Goal: Task Accomplishment & Management: Complete application form

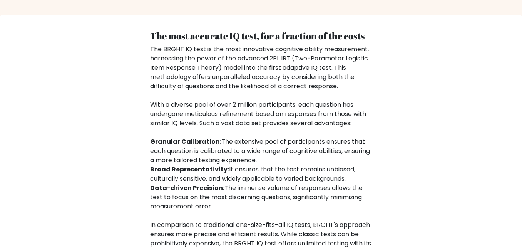
scroll to position [1293, 0]
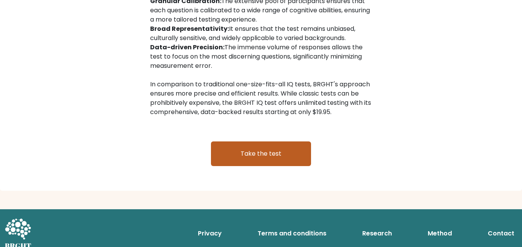
click at [243, 148] on link "Take the test" at bounding box center [261, 153] width 100 height 25
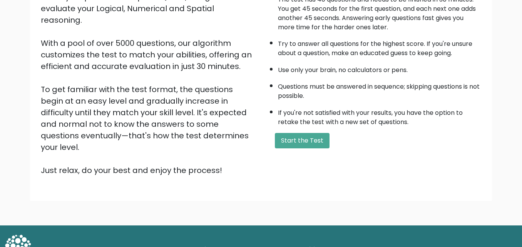
scroll to position [106, 0]
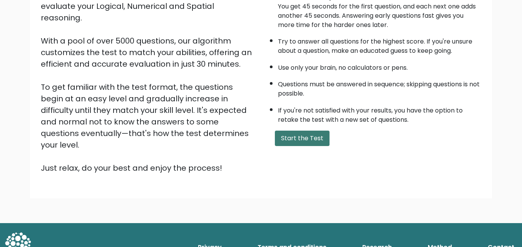
click at [302, 141] on button "Start the Test" at bounding box center [302, 137] width 55 height 15
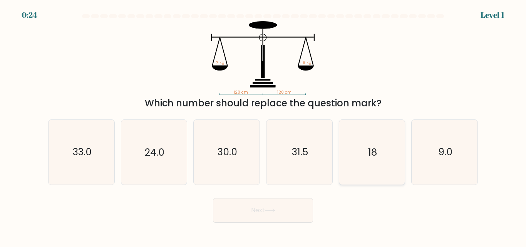
click at [394, 152] on icon "18" at bounding box center [371, 152] width 64 height 64
click at [263, 125] on input "e. 18" at bounding box center [263, 124] width 0 height 2
radio input "true"
click at [277, 215] on button "Next" at bounding box center [263, 210] width 100 height 25
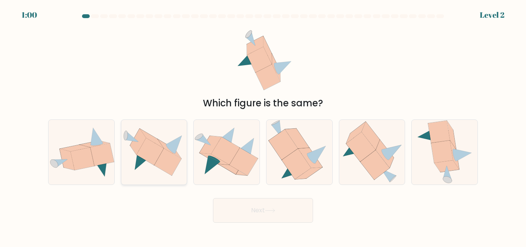
click at [154, 150] on icon at bounding box center [149, 151] width 27 height 27
click at [263, 125] on input "b." at bounding box center [263, 124] width 0 height 2
radio input "true"
click at [225, 210] on button "Next" at bounding box center [263, 210] width 100 height 25
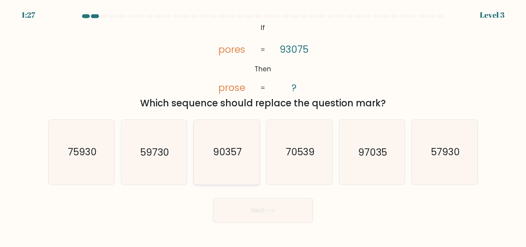
click at [241, 161] on icon "90357" at bounding box center [226, 152] width 64 height 64
click at [263, 125] on input "c. 90357" at bounding box center [263, 124] width 0 height 2
radio input "true"
click at [275, 209] on icon at bounding box center [270, 210] width 10 height 4
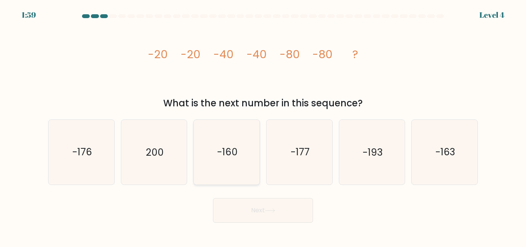
click at [234, 138] on icon "-160" at bounding box center [226, 152] width 64 height 64
click at [263, 125] on input "c. -160" at bounding box center [263, 124] width 0 height 2
radio input "true"
click at [250, 215] on button "Next" at bounding box center [263, 210] width 100 height 25
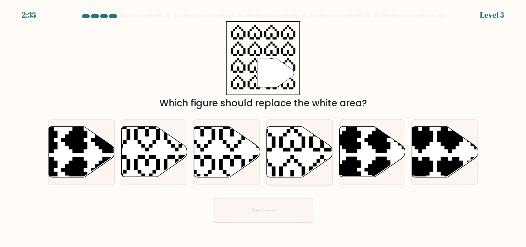
click at [313, 160] on icon at bounding box center [300, 152] width 66 height 50
click at [263, 125] on input "d." at bounding box center [263, 124] width 0 height 2
radio input "true"
click at [282, 214] on button "Next" at bounding box center [263, 210] width 100 height 25
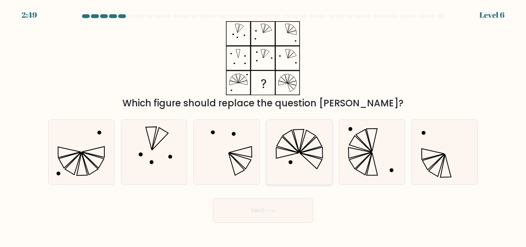
click at [319, 164] on icon at bounding box center [310, 161] width 22 height 16
click at [263, 125] on input "d." at bounding box center [263, 124] width 0 height 2
radio input "true"
click at [287, 215] on button "Next" at bounding box center [263, 210] width 100 height 25
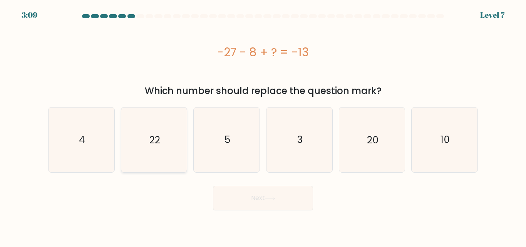
click at [174, 150] on icon "22" at bounding box center [154, 139] width 64 height 64
click at [263, 125] on input "b. 22" at bounding box center [263, 124] width 0 height 2
radio input "true"
click at [231, 194] on button "Next" at bounding box center [263, 197] width 100 height 25
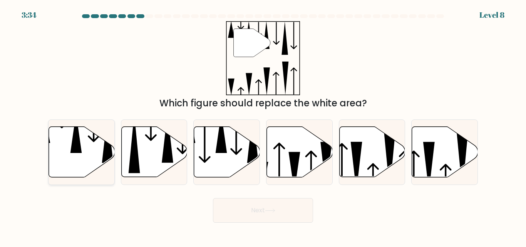
drag, startPoint x: 63, startPoint y: 137, endPoint x: 55, endPoint y: 136, distance: 7.7
click at [55, 136] on icon at bounding box center [82, 152] width 66 height 50
click at [263, 125] on input "a." at bounding box center [263, 124] width 0 height 2
radio input "true"
drag, startPoint x: 227, startPoint y: 202, endPoint x: 229, endPoint y: 211, distance: 9.9
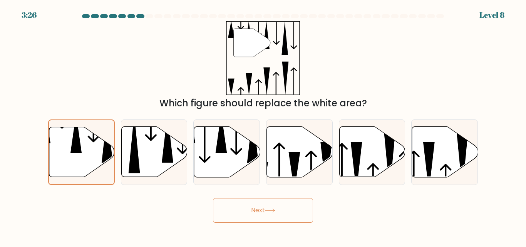
click at [229, 211] on button "Next" at bounding box center [263, 210] width 100 height 25
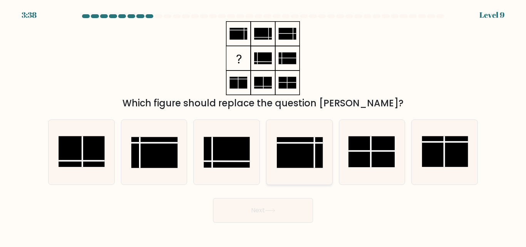
click at [299, 152] on rect at bounding box center [300, 152] width 46 height 31
click at [263, 125] on input "d." at bounding box center [263, 124] width 0 height 2
radio input "true"
click at [147, 150] on rect at bounding box center [154, 152] width 46 height 31
click at [263, 125] on input "b." at bounding box center [263, 124] width 0 height 2
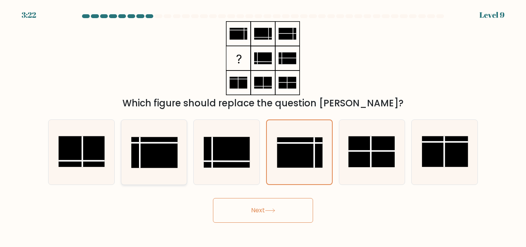
radio input "true"
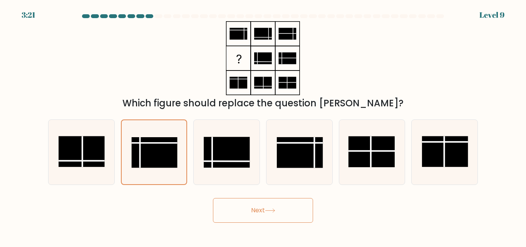
click at [255, 211] on button "Next" at bounding box center [263, 210] width 100 height 25
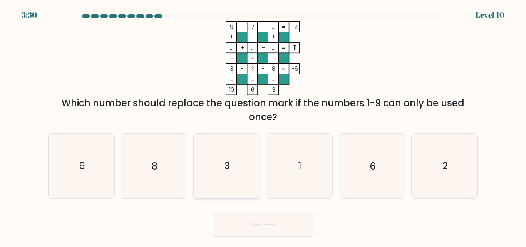
click at [227, 159] on icon "3" at bounding box center [226, 165] width 64 height 64
click at [263, 125] on input "c. 3" at bounding box center [263, 124] width 0 height 2
radio input "true"
click at [270, 227] on button "Next" at bounding box center [263, 224] width 100 height 25
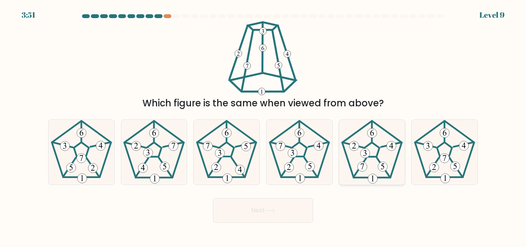
click at [367, 150] on 660 at bounding box center [365, 154] width 10 height 10
click at [263, 125] on input "e." at bounding box center [263, 124] width 0 height 2
radio input "true"
click at [272, 216] on button "Next" at bounding box center [263, 210] width 100 height 25
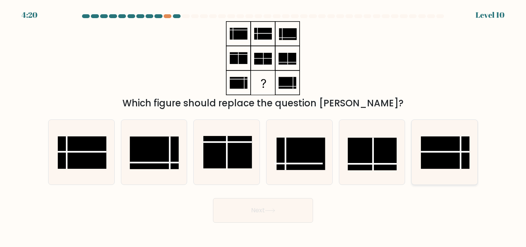
click at [455, 152] on line at bounding box center [444, 152] width 48 height 0
click at [263, 125] on input "f." at bounding box center [263, 124] width 0 height 2
radio input "true"
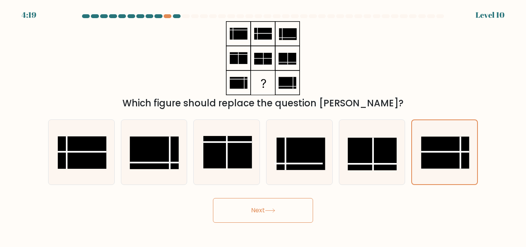
click at [244, 214] on button "Next" at bounding box center [263, 210] width 100 height 25
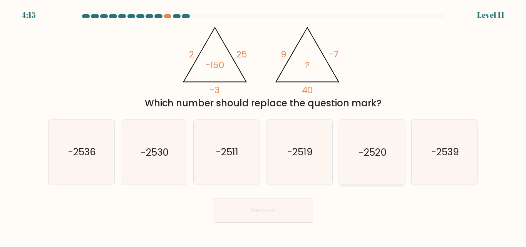
click at [376, 155] on text "-2520" at bounding box center [373, 151] width 28 height 13
click at [263, 125] on input "e. -2520" at bounding box center [263, 124] width 0 height 2
radio input "true"
click at [268, 213] on button "Next" at bounding box center [263, 210] width 100 height 25
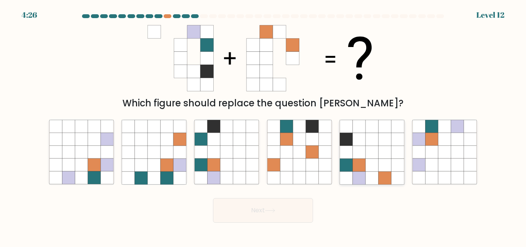
click at [370, 157] on icon at bounding box center [371, 152] width 13 height 13
click at [263, 125] on input "e." at bounding box center [263, 124] width 0 height 2
radio input "true"
click at [227, 207] on button "Next" at bounding box center [263, 210] width 100 height 25
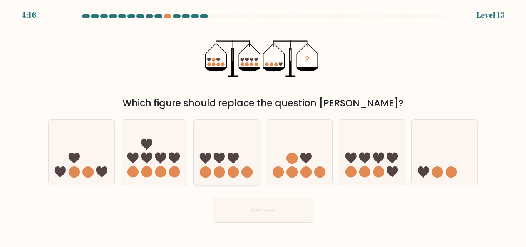
click at [217, 144] on icon at bounding box center [227, 152] width 66 height 54
click at [263, 125] on input "c." at bounding box center [263, 124] width 0 height 2
radio input "true"
click at [433, 145] on icon at bounding box center [444, 152] width 66 height 54
click at [263, 125] on input "f." at bounding box center [263, 124] width 0 height 2
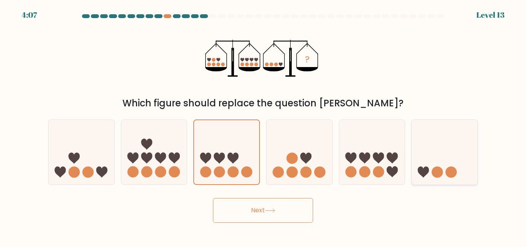
radio input "true"
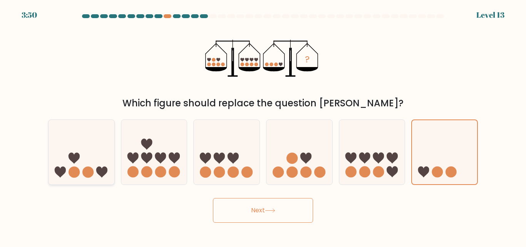
click at [83, 155] on icon at bounding box center [81, 152] width 66 height 54
click at [263, 125] on input "a." at bounding box center [263, 124] width 0 height 2
radio input "true"
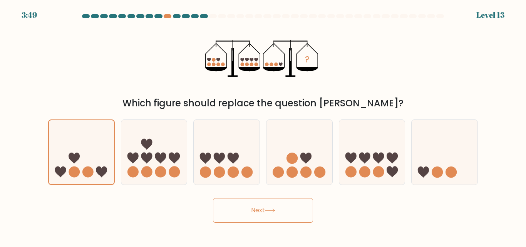
click at [251, 198] on button "Next" at bounding box center [263, 210] width 100 height 25
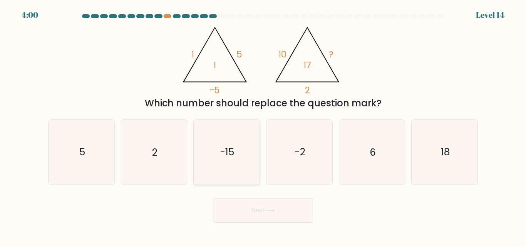
click at [220, 170] on icon "-15" at bounding box center [226, 152] width 64 height 64
click at [263, 125] on input "c. -15" at bounding box center [263, 124] width 0 height 2
radio input "true"
click at [253, 210] on button "Next" at bounding box center [263, 210] width 100 height 25
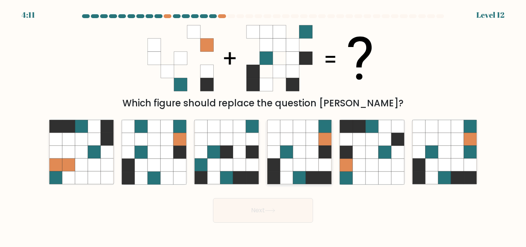
click at [277, 151] on icon at bounding box center [273, 152] width 13 height 13
click at [263, 125] on input "d." at bounding box center [263, 124] width 0 height 2
radio input "true"
click at [282, 212] on button "Next" at bounding box center [263, 210] width 100 height 25
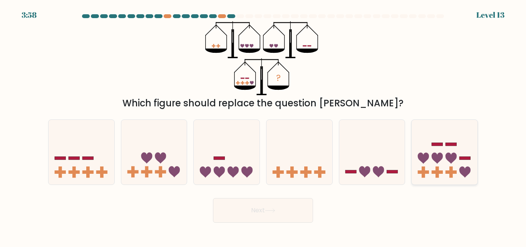
click at [439, 162] on icon at bounding box center [436, 157] width 11 height 11
click at [263, 125] on input "f." at bounding box center [263, 124] width 0 height 2
radio input "true"
click at [247, 216] on button "Next" at bounding box center [263, 210] width 100 height 25
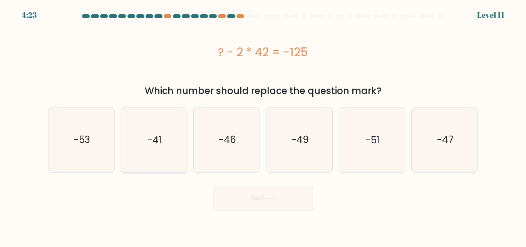
click at [143, 145] on icon "-41" at bounding box center [154, 139] width 64 height 64
click at [263, 125] on input "b. -41" at bounding box center [263, 124] width 0 height 2
radio input "true"
click at [274, 195] on button "Next" at bounding box center [263, 197] width 100 height 25
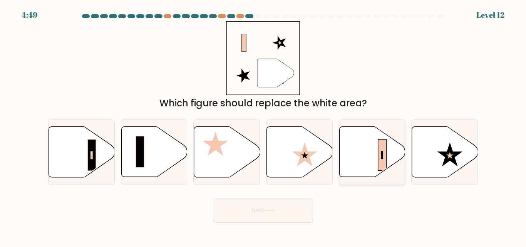
click at [365, 149] on icon at bounding box center [372, 152] width 66 height 50
click at [263, 125] on input "e." at bounding box center [263, 124] width 0 height 2
radio input "true"
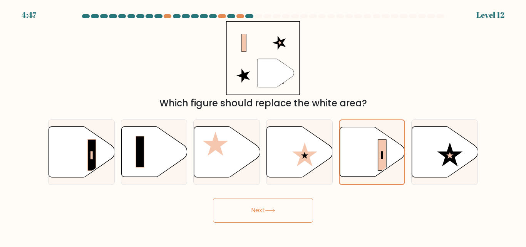
click at [250, 210] on button "Next" at bounding box center [263, 210] width 100 height 25
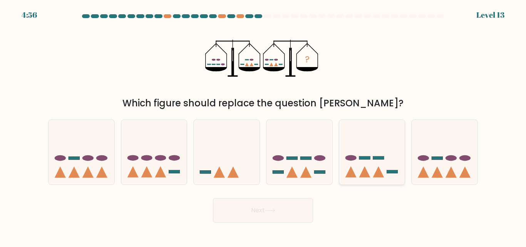
click at [375, 140] on icon at bounding box center [372, 152] width 66 height 54
click at [263, 125] on input "e." at bounding box center [263, 124] width 0 height 2
radio input "true"
click at [288, 145] on icon at bounding box center [299, 152] width 66 height 54
click at [263, 125] on input "d." at bounding box center [263, 124] width 0 height 2
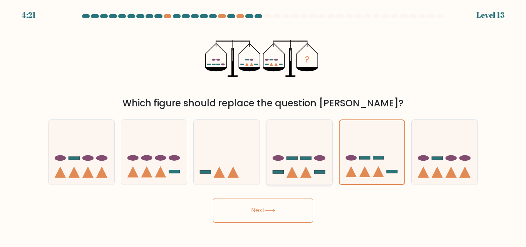
radio input "true"
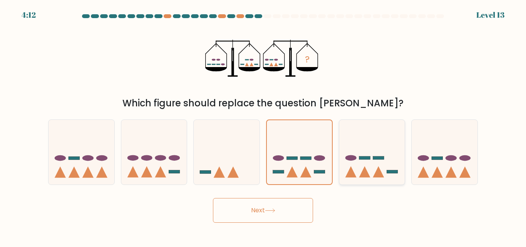
click at [355, 155] on icon at bounding box center [372, 152] width 66 height 54
click at [263, 125] on input "e." at bounding box center [263, 124] width 0 height 2
radio input "true"
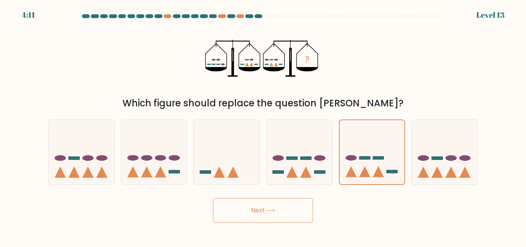
click at [252, 207] on button "Next" at bounding box center [263, 210] width 100 height 25
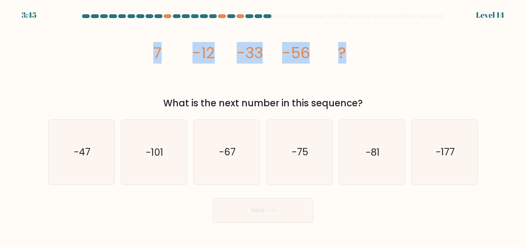
drag, startPoint x: 154, startPoint y: 47, endPoint x: 399, endPoint y: 55, distance: 245.2
click at [399, 55] on div "image/svg+xml 7 -12 -33 -56 ? What is the next number in this sequence?" at bounding box center [262, 65] width 439 height 89
copy g "7 -12 -33 -56 ?"
click at [152, 52] on icon "image/svg+xml 7 -12 -33 -56 ?" at bounding box center [262, 58] width 231 height 74
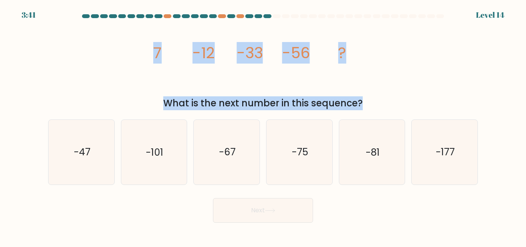
drag, startPoint x: 152, startPoint y: 52, endPoint x: 363, endPoint y: 97, distance: 215.7
click at [363, 97] on div "image/svg+xml 7 -12 -33 -56 ? What is the next number in this sequence?" at bounding box center [262, 65] width 439 height 89
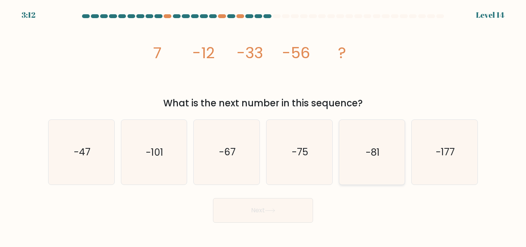
click at [343, 141] on icon "-81" at bounding box center [371, 152] width 64 height 64
click at [263, 125] on input "e. -81" at bounding box center [263, 124] width 0 height 2
radio input "true"
click at [253, 201] on button "Next" at bounding box center [263, 210] width 100 height 25
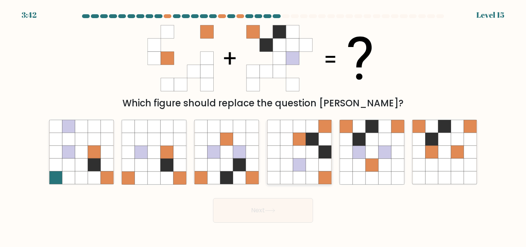
click at [284, 146] on icon at bounding box center [286, 152] width 13 height 13
click at [263, 125] on input "d." at bounding box center [263, 124] width 0 height 2
radio input "true"
click at [249, 214] on button "Next" at bounding box center [263, 210] width 100 height 25
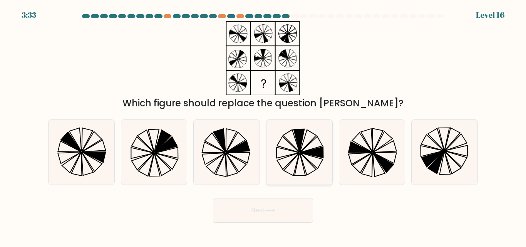
click at [305, 147] on icon at bounding box center [308, 141] width 16 height 22
click at [263, 125] on input "d." at bounding box center [263, 124] width 0 height 2
radio input "true"
click at [275, 203] on button "Next" at bounding box center [263, 210] width 100 height 25
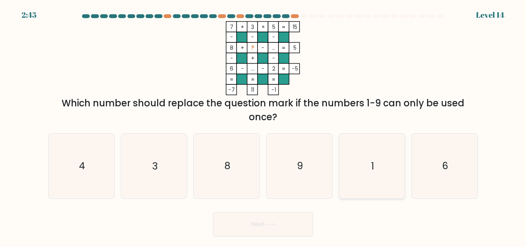
click at [383, 178] on icon "1" at bounding box center [371, 165] width 64 height 64
click at [263, 125] on input "e. 1" at bounding box center [263, 124] width 0 height 2
radio input "true"
click at [295, 227] on button "Next" at bounding box center [263, 224] width 100 height 25
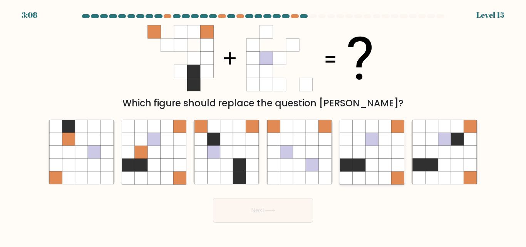
click at [365, 160] on icon at bounding box center [371, 165] width 13 height 13
click at [263, 125] on input "e." at bounding box center [263, 124] width 0 height 2
radio input "true"
click at [272, 205] on button "Next" at bounding box center [263, 210] width 100 height 25
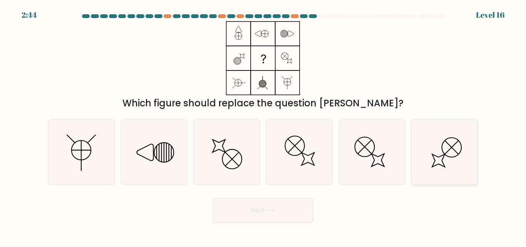
click at [430, 146] on icon at bounding box center [444, 152] width 64 height 64
click at [263, 125] on input "f." at bounding box center [263, 124] width 0 height 2
radio input "true"
click at [282, 207] on button "Next" at bounding box center [263, 210] width 100 height 25
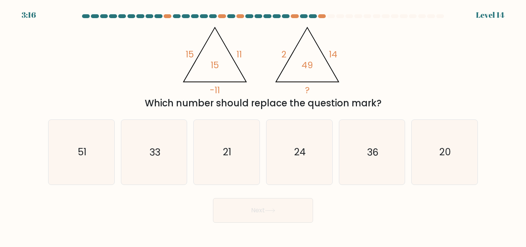
drag, startPoint x: 187, startPoint y: 50, endPoint x: 399, endPoint y: 99, distance: 217.6
click at [399, 99] on div "@import url('https://fonts.googleapis.com/css?family=Abril+Fatface:400,100,100i…" at bounding box center [262, 65] width 439 height 89
copy div "15 11 -11 15 @import url('https://fonts.googleapis.com/css?family=Abril+Fatface…"
click at [443, 72] on div "@import url('https://fonts.googleapis.com/css?family=Abril+Fatface:400,100,100i…" at bounding box center [262, 65] width 439 height 89
click at [150, 139] on icon "33" at bounding box center [154, 152] width 64 height 64
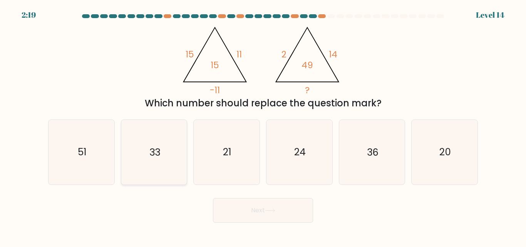
click at [263, 125] on input "b. 33" at bounding box center [263, 124] width 0 height 2
radio input "true"
click at [277, 215] on button "Next" at bounding box center [263, 210] width 100 height 25
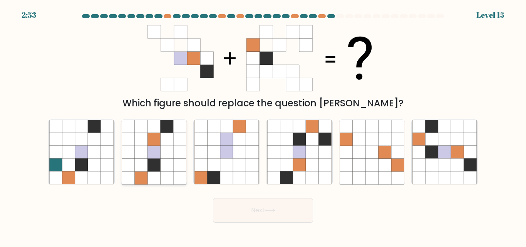
click at [141, 159] on icon at bounding box center [141, 165] width 13 height 13
click at [263, 125] on input "b." at bounding box center [263, 124] width 0 height 2
radio input "true"
click at [253, 213] on button "Next" at bounding box center [263, 210] width 100 height 25
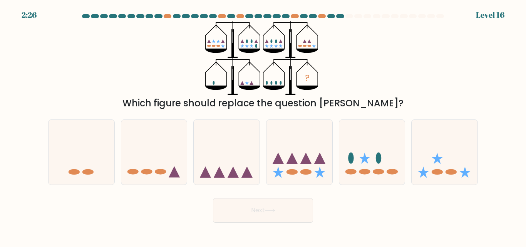
click at [373, 43] on div "? Which figure should replace the question mark?" at bounding box center [262, 65] width 439 height 89
click at [230, 173] on icon at bounding box center [232, 171] width 11 height 11
click at [263, 125] on input "c." at bounding box center [263, 124] width 0 height 2
radio input "true"
click at [329, 173] on icon at bounding box center [299, 152] width 66 height 54
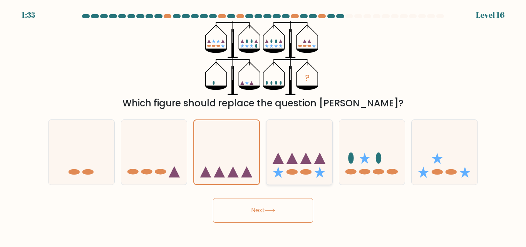
click at [263, 125] on input "d." at bounding box center [263, 124] width 0 height 2
radio input "true"
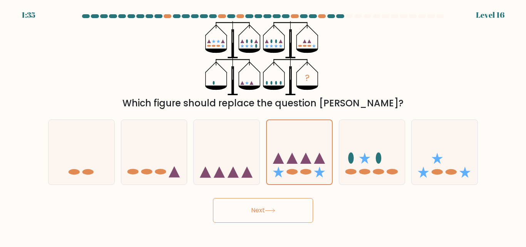
click at [288, 213] on button "Next" at bounding box center [263, 210] width 100 height 25
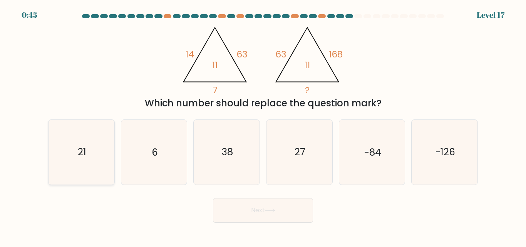
click at [83, 160] on icon "21" at bounding box center [81, 152] width 64 height 64
click at [263, 125] on input "a. 21" at bounding box center [263, 124] width 0 height 2
radio input "true"
click at [293, 221] on button "Next" at bounding box center [263, 210] width 100 height 25
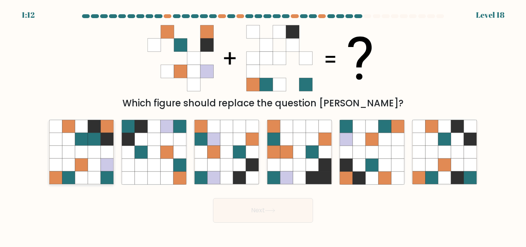
click at [93, 143] on icon at bounding box center [94, 139] width 13 height 13
click at [263, 125] on input "a." at bounding box center [263, 124] width 0 height 2
radio input "true"
click at [260, 216] on button "Next" at bounding box center [263, 210] width 100 height 25
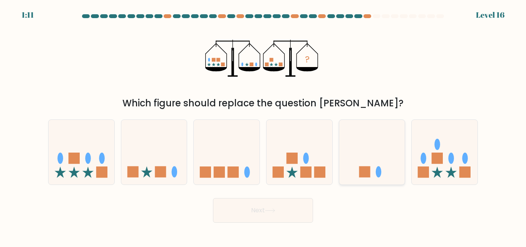
click at [358, 149] on icon at bounding box center [372, 152] width 66 height 54
click at [263, 125] on input "e." at bounding box center [263, 124] width 0 height 2
radio input "true"
click at [279, 209] on button "Next" at bounding box center [263, 210] width 100 height 25
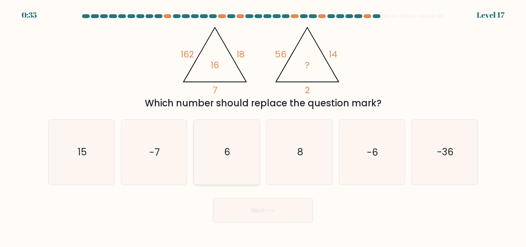
click at [210, 137] on icon "6" at bounding box center [226, 152] width 64 height 64
click at [263, 125] on input "c. 6" at bounding box center [263, 124] width 0 height 2
radio input "true"
click at [258, 209] on button "Next" at bounding box center [263, 210] width 100 height 25
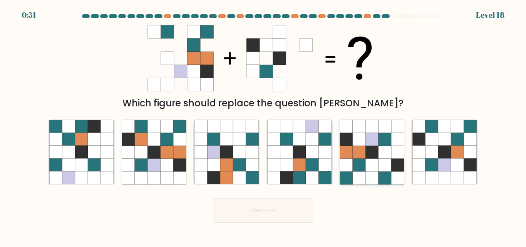
click at [355, 157] on icon at bounding box center [358, 152] width 13 height 13
click at [263, 125] on input "e." at bounding box center [263, 124] width 0 height 2
radio input "true"
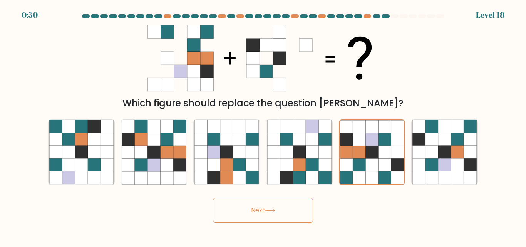
click at [264, 219] on button "Next" at bounding box center [263, 210] width 100 height 25
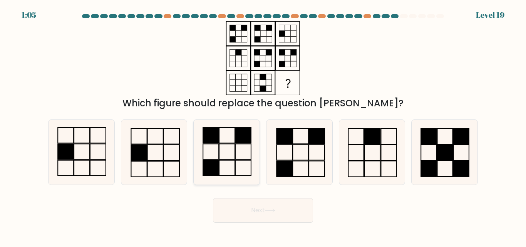
click at [234, 157] on icon at bounding box center [226, 152] width 64 height 64
click at [263, 125] on input "c." at bounding box center [263, 124] width 0 height 2
radio input "true"
click at [289, 152] on icon at bounding box center [299, 152] width 64 height 64
click at [263, 125] on input "d." at bounding box center [263, 124] width 0 height 2
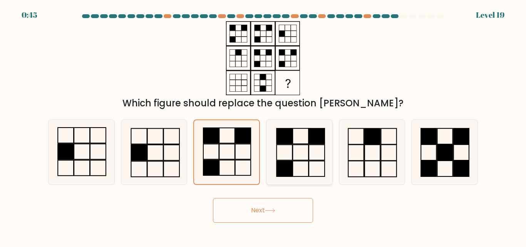
radio input "true"
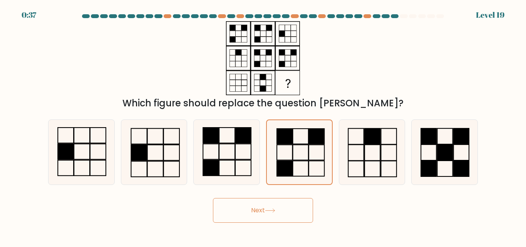
click at [262, 203] on button "Next" at bounding box center [263, 210] width 100 height 25
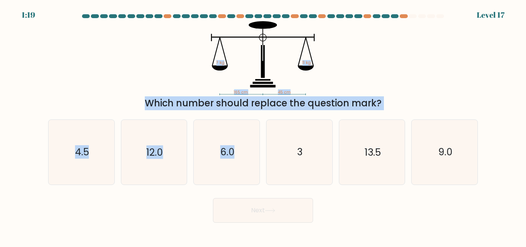
drag, startPoint x: 235, startPoint y: 149, endPoint x: 262, endPoint y: 40, distance: 112.1
click at [262, 40] on form at bounding box center [263, 118] width 526 height 208
click at [356, 68] on icon "165 cm 45 cm ? kg 11 kg" at bounding box center [262, 58] width 231 height 74
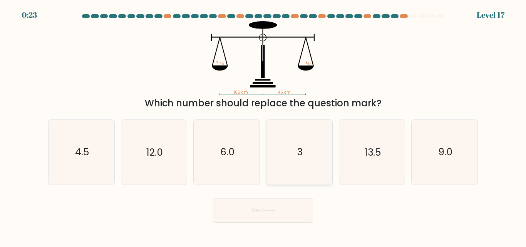
click at [278, 150] on icon "3" at bounding box center [299, 152] width 64 height 64
click at [263, 125] on input "d. 3" at bounding box center [263, 124] width 0 height 2
radio input "true"
click at [260, 206] on button "Next" at bounding box center [263, 210] width 100 height 25
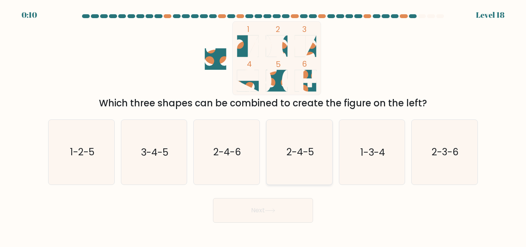
click at [293, 135] on icon "2-4-5" at bounding box center [299, 152] width 64 height 64
click at [263, 125] on input "d. 2-4-5" at bounding box center [263, 124] width 0 height 2
radio input "true"
click at [369, 155] on text "1-3-4" at bounding box center [372, 151] width 25 height 13
click at [263, 125] on input "e. 1-3-4" at bounding box center [263, 124] width 0 height 2
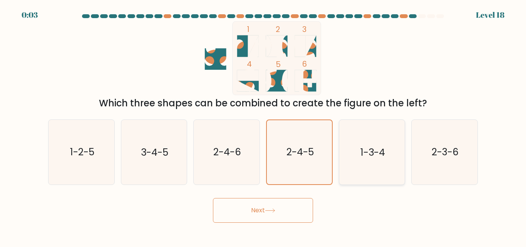
radio input "true"
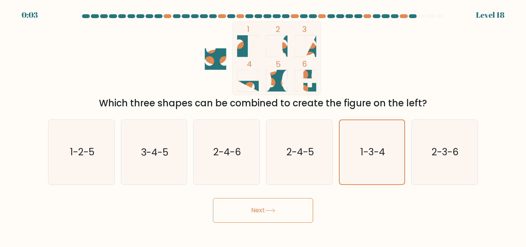
click at [253, 218] on button "Next" at bounding box center [263, 210] width 100 height 25
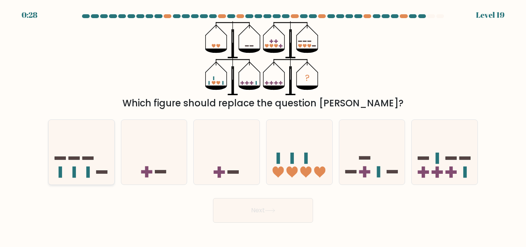
click at [73, 140] on icon at bounding box center [81, 152] width 66 height 54
click at [263, 125] on input "a." at bounding box center [263, 124] width 0 height 2
radio input "true"
click at [253, 214] on button "Next" at bounding box center [263, 210] width 100 height 25
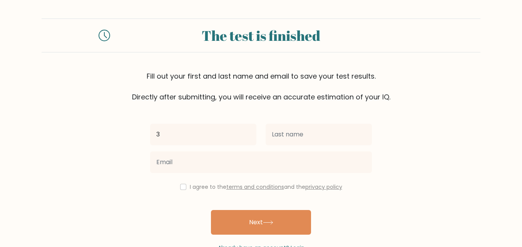
type input "33"
